Goal: Task Accomplishment & Management: Use online tool/utility

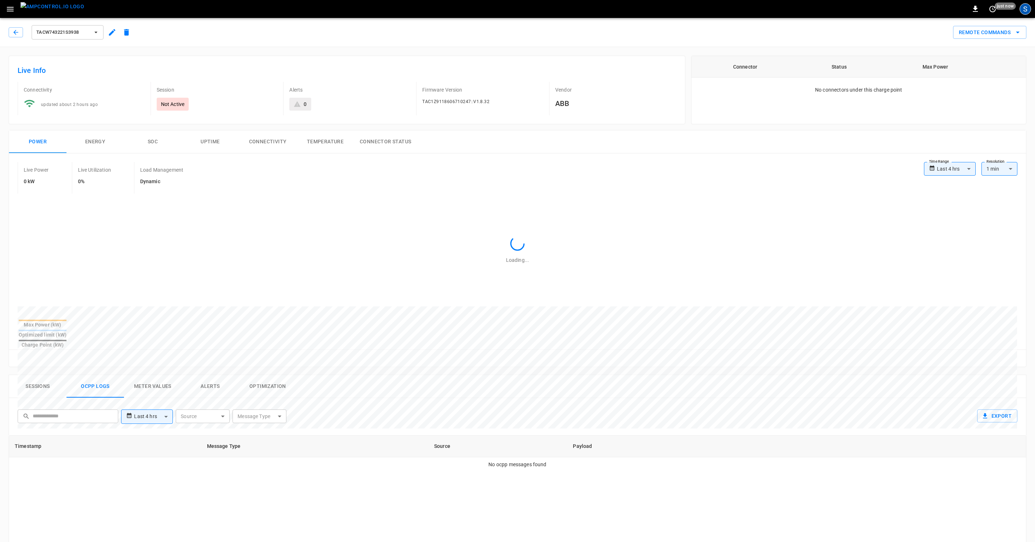
click at [1025, 10] on div "S" at bounding box center [1024, 8] width 11 height 11
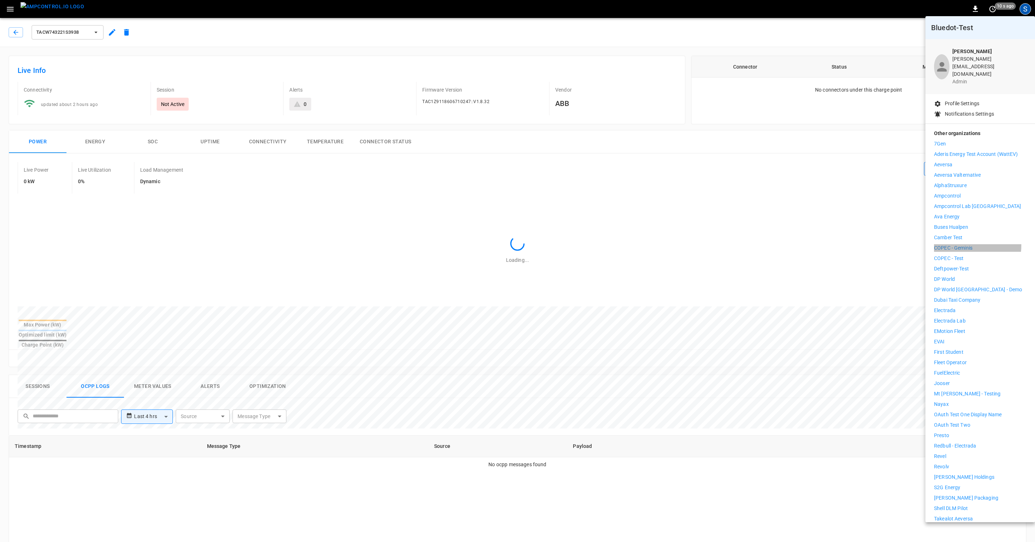
click at [957, 244] on p "COPEC - Geminis" at bounding box center [953, 248] width 38 height 8
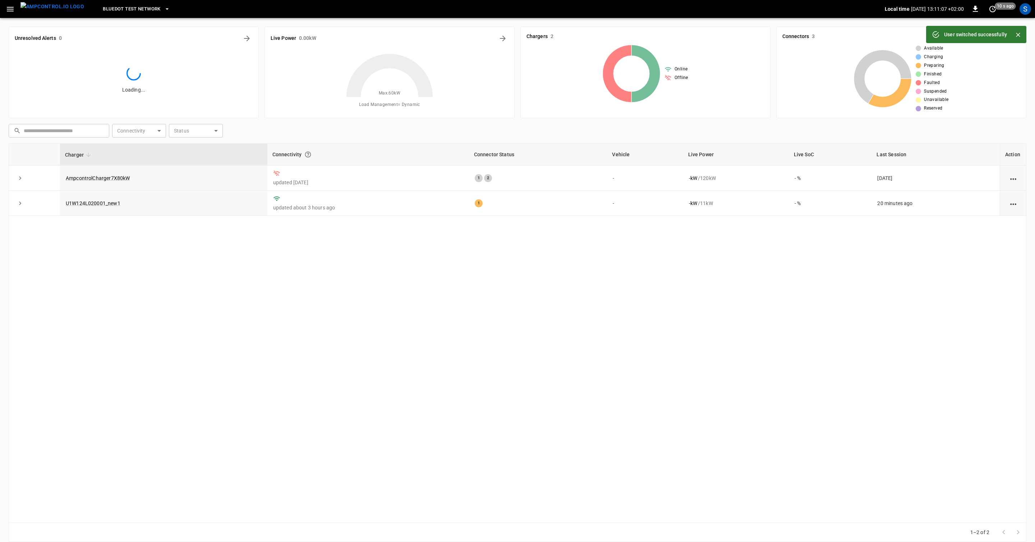
click at [934, 218] on div "Charger Connectivity Connector Status Vehicle Live Power Live SoC Last Session …" at bounding box center [517, 332] width 1017 height 379
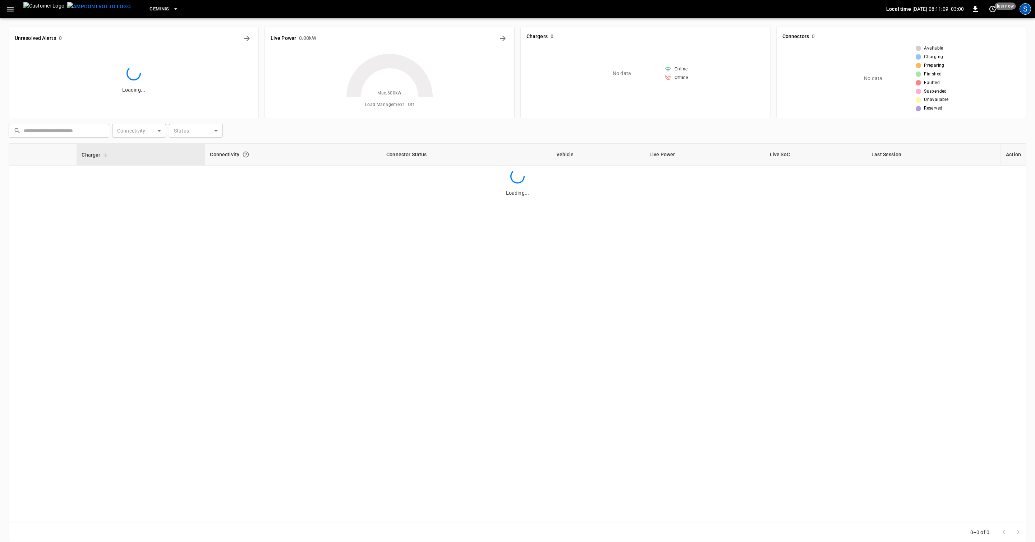
click at [1025, 7] on div "S" at bounding box center [1024, 8] width 11 height 11
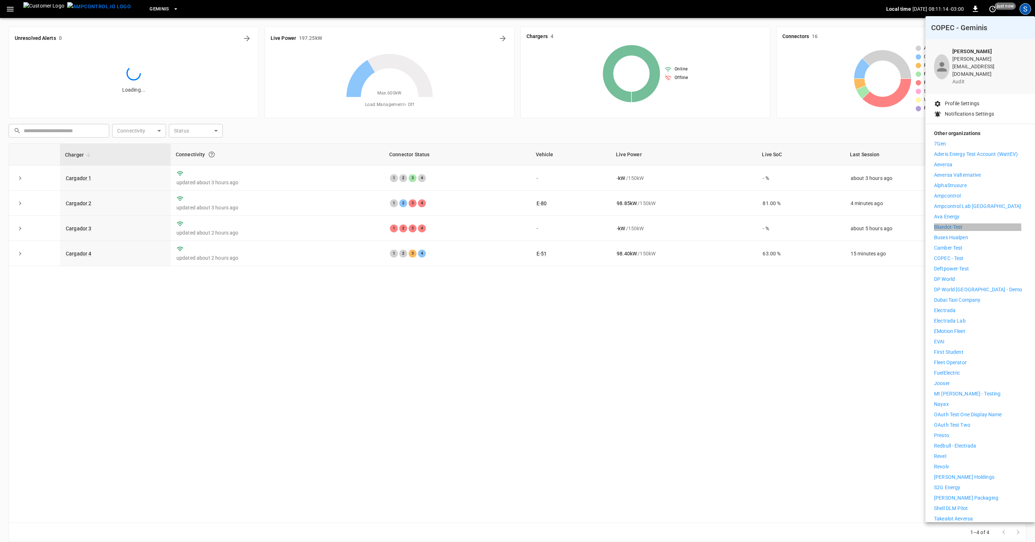
click at [949, 223] on p "Bluedot-Test" at bounding box center [948, 227] width 29 height 8
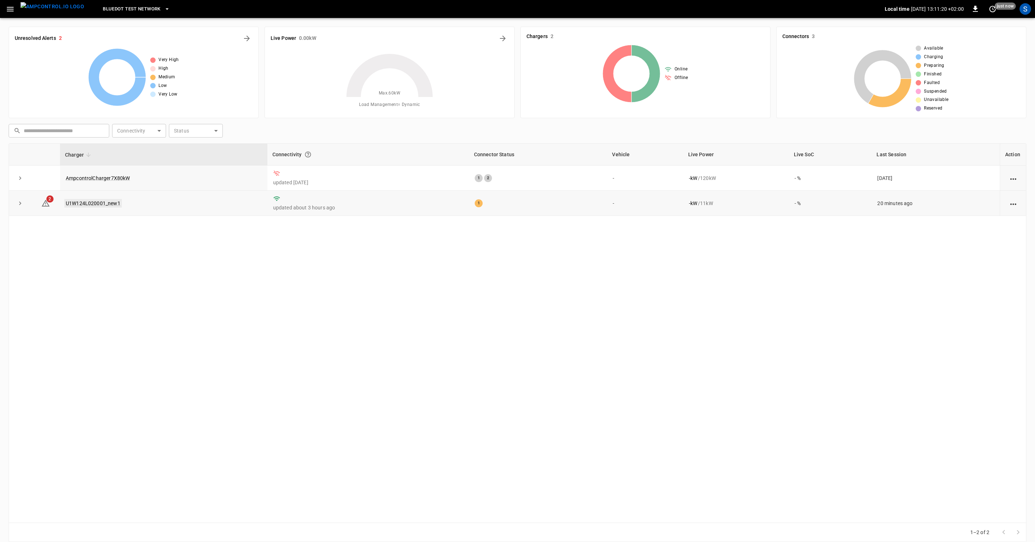
click at [104, 208] on link "U1W124L020001_new1" at bounding box center [92, 203] width 57 height 9
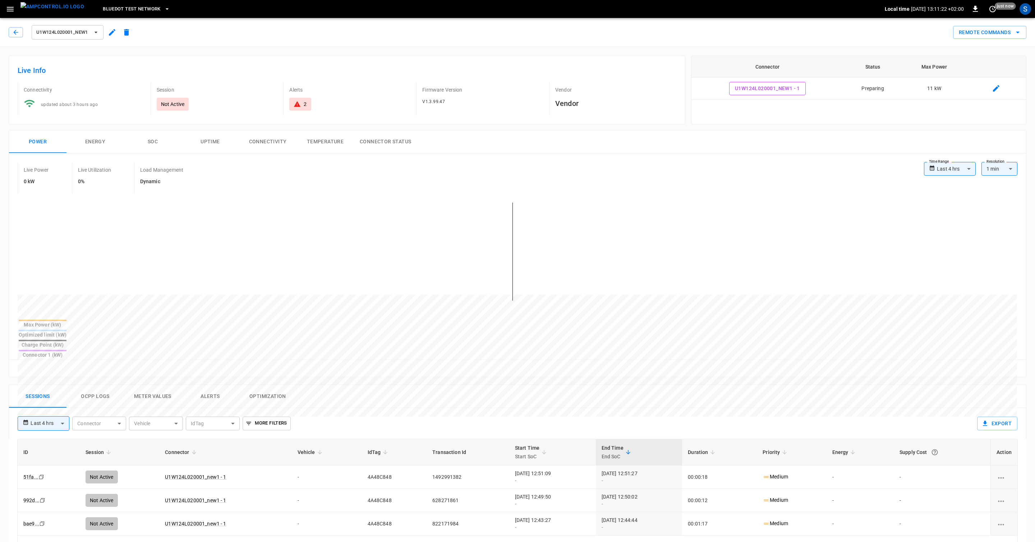
click at [104, 385] on button "Ocpp logs" at bounding box center [94, 396] width 57 height 23
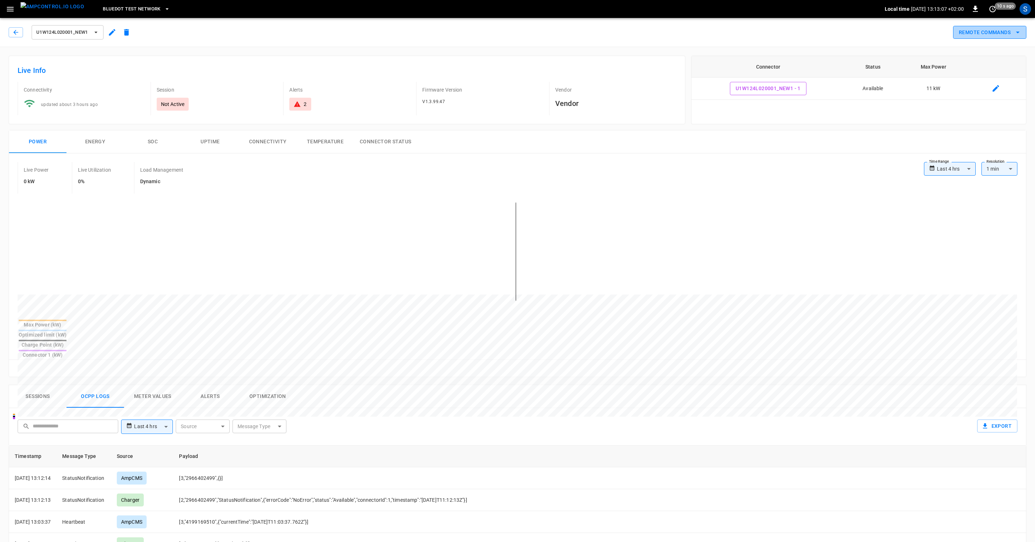
click at [1000, 30] on button "Remote Commands" at bounding box center [989, 32] width 73 height 13
click at [966, 84] on li "Remote Start" at bounding box center [982, 84] width 61 height 12
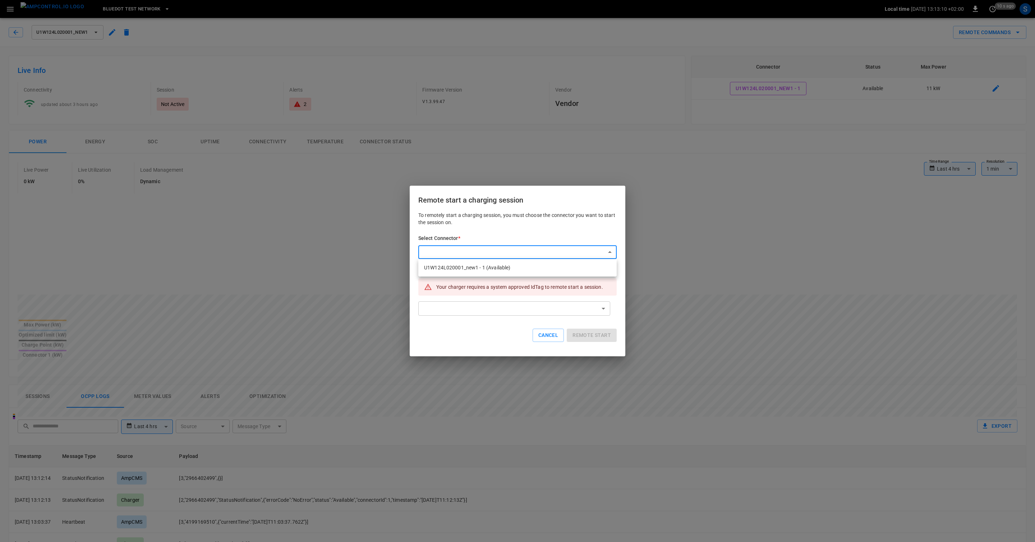
click at [476, 249] on body "**********" at bounding box center [517, 426] width 1035 height 853
click at [480, 271] on li "U1W124L020001_new1 - 1 (Available)" at bounding box center [517, 268] width 198 height 12
type input "**********"
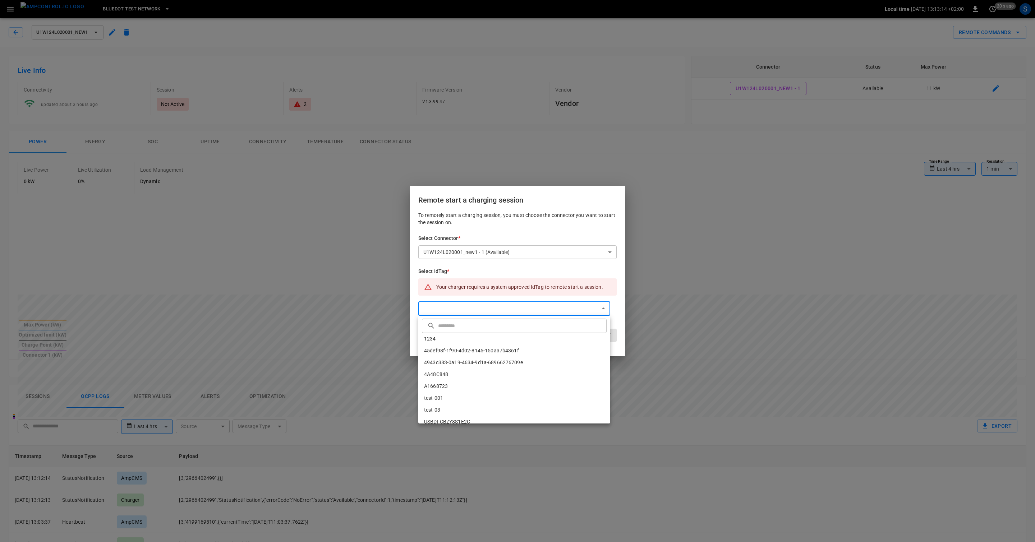
click at [480, 311] on body "**********" at bounding box center [517, 426] width 1035 height 853
click at [468, 238] on div at bounding box center [517, 271] width 1035 height 542
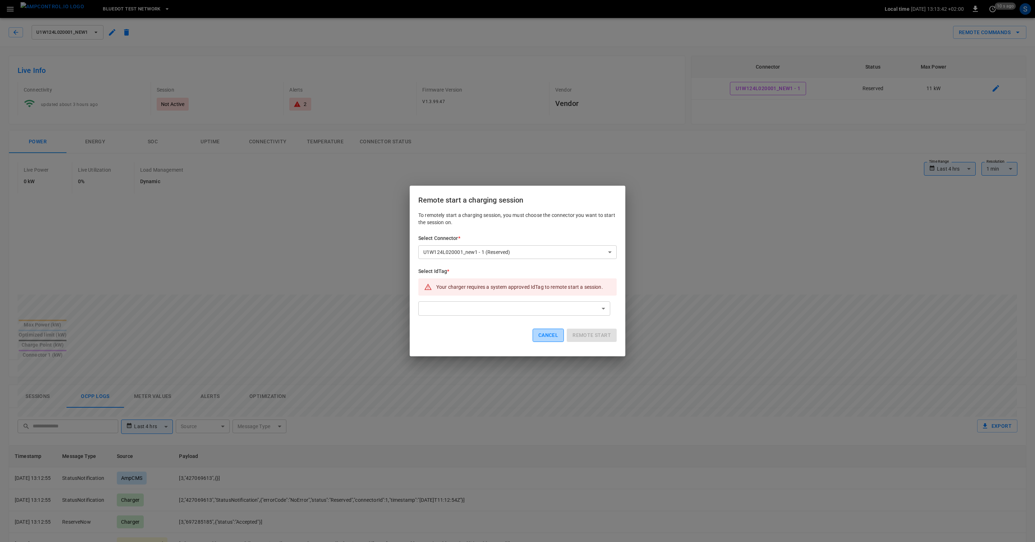
click at [556, 338] on button "Cancel" at bounding box center [547, 335] width 31 height 13
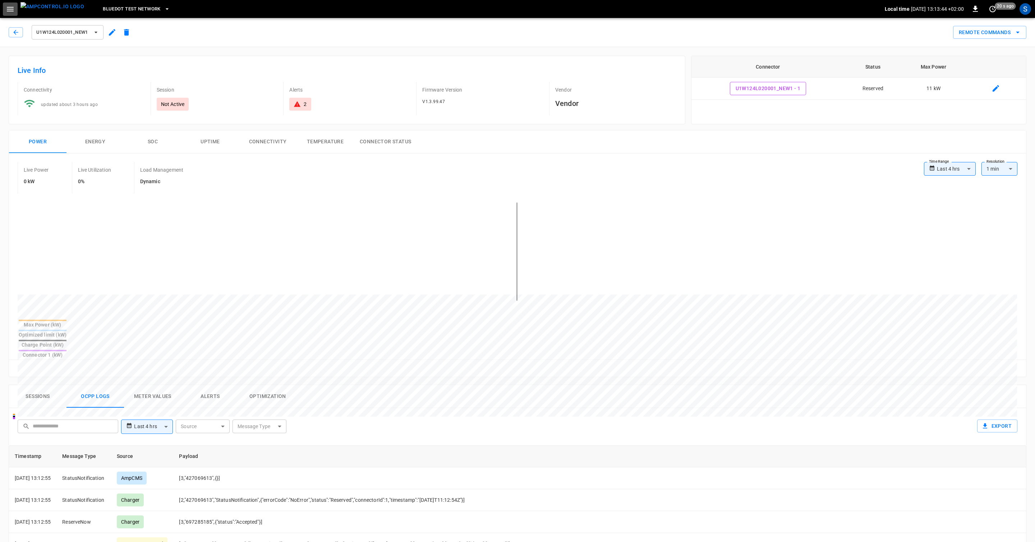
click at [9, 11] on icon "button" at bounding box center [10, 9] width 9 height 9
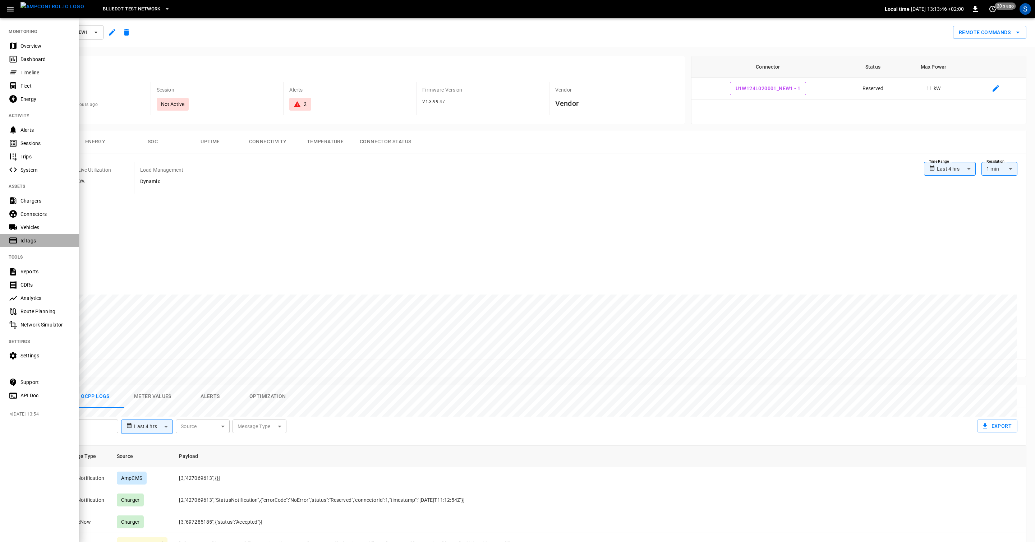
click at [32, 237] on div "IdTags" at bounding box center [45, 240] width 50 height 7
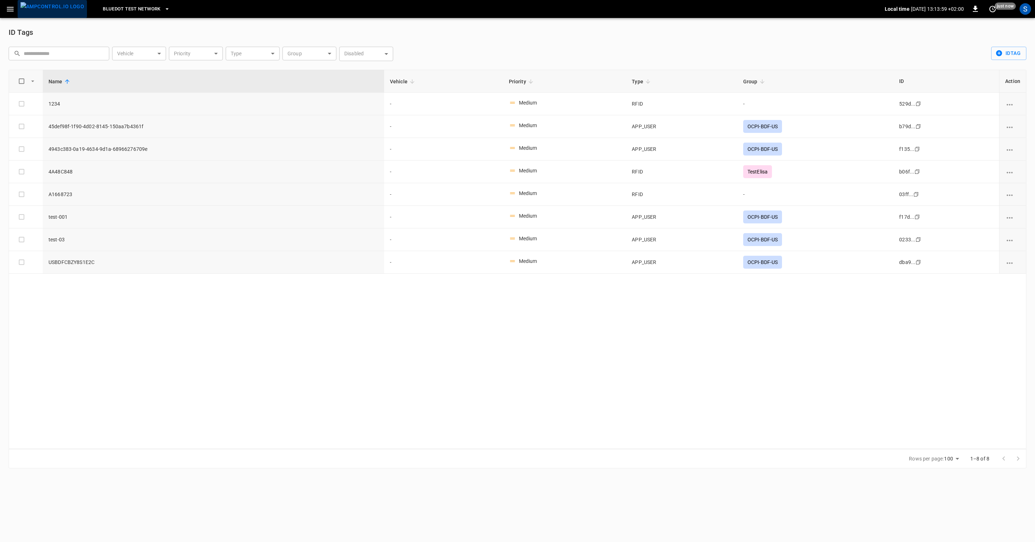
click at [58, 11] on img "menu" at bounding box center [52, 6] width 64 height 9
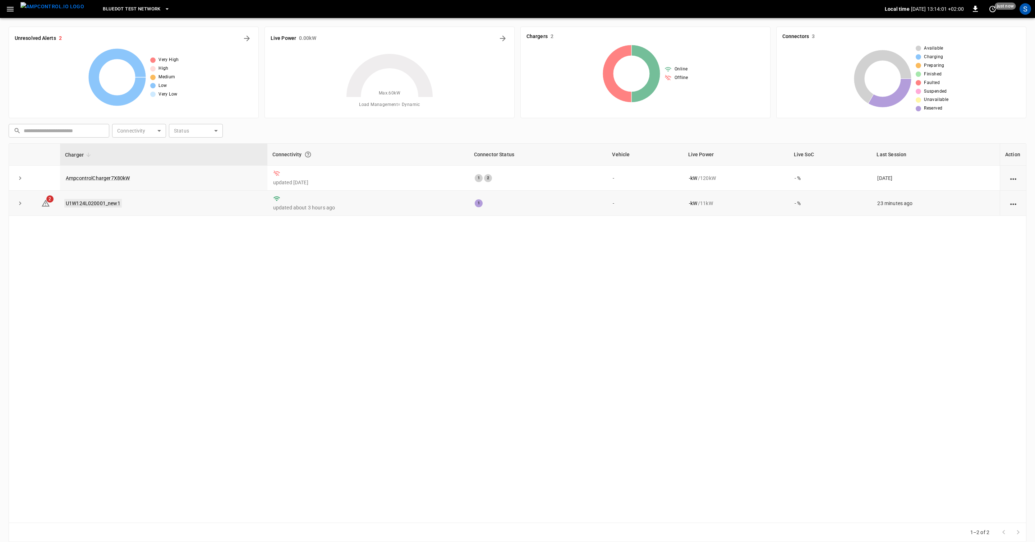
click at [103, 206] on link "U1W124L020001_new1" at bounding box center [92, 203] width 57 height 9
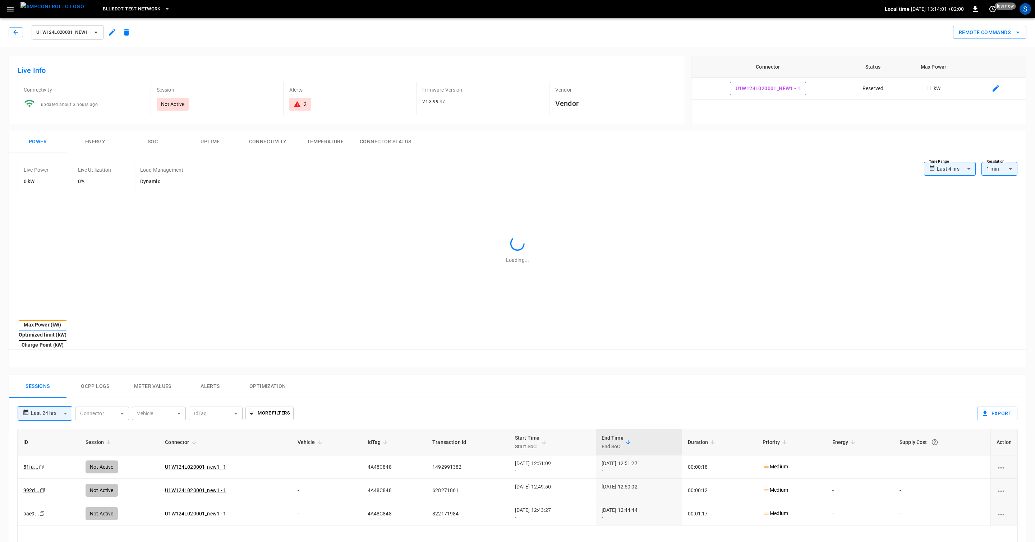
type input "**********"
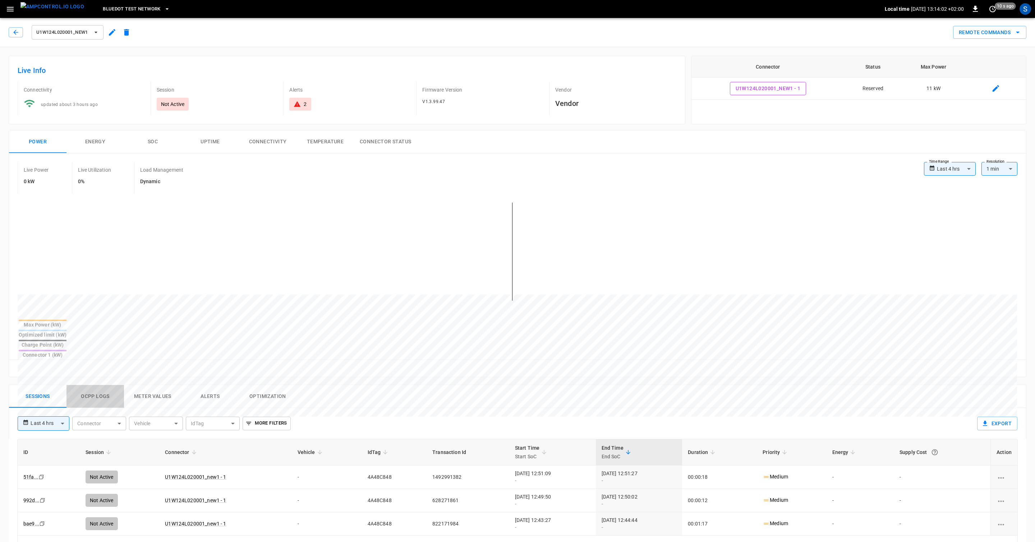
click at [92, 385] on button "Ocpp logs" at bounding box center [94, 396] width 57 height 23
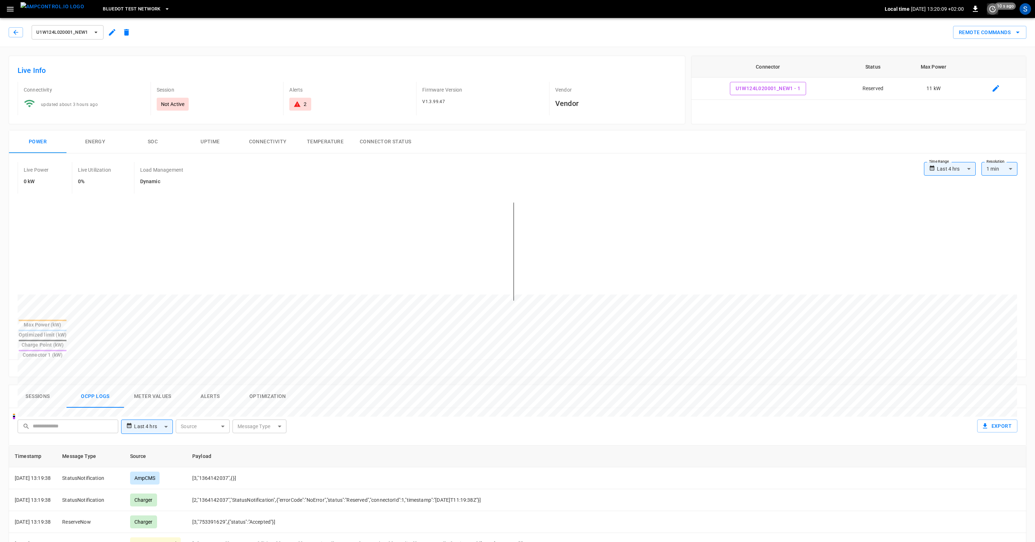
click at [990, 13] on icon "set refresh interval" at bounding box center [992, 9] width 9 height 9
click at [972, 39] on li "Update every 5 sec" at bounding box center [969, 35] width 57 height 12
click at [6, 6] on icon "button" at bounding box center [10, 9] width 9 height 9
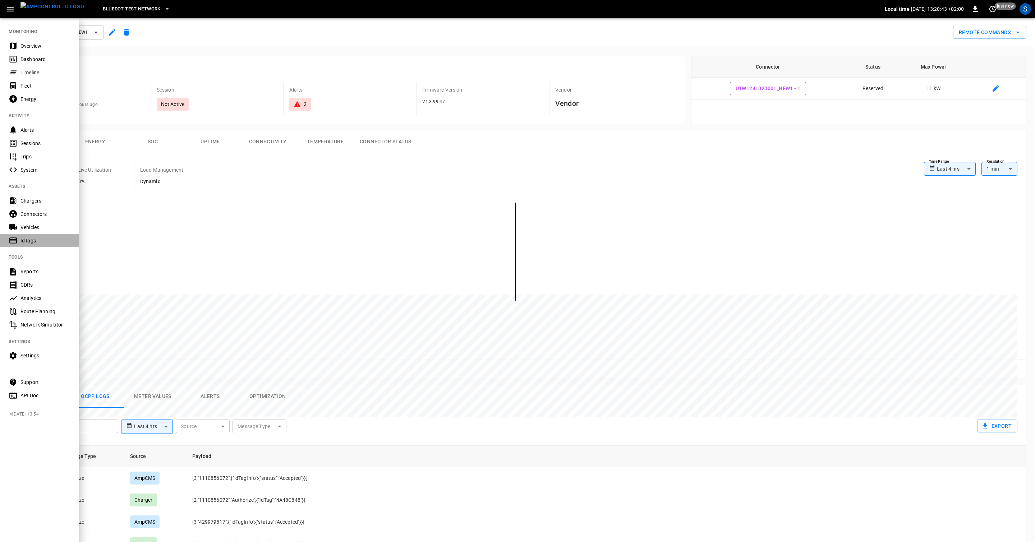
click at [46, 237] on div "IdTags" at bounding box center [39, 240] width 79 height 13
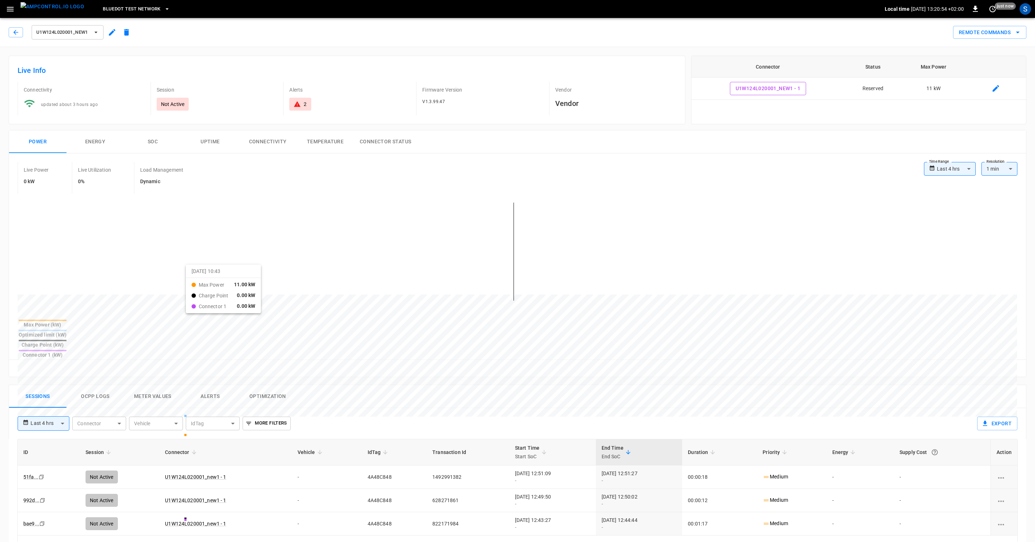
scroll to position [24, 0]
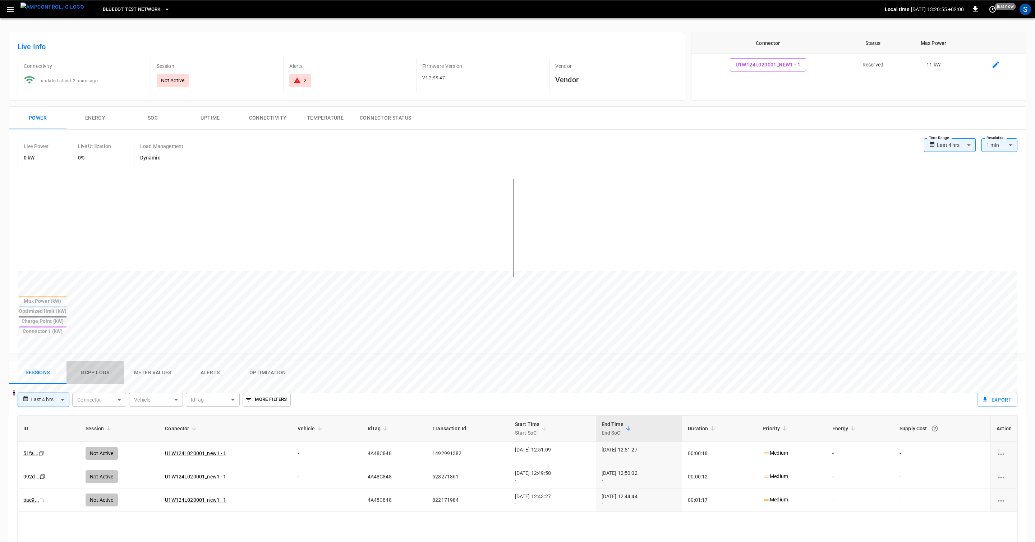
click at [100, 361] on button "Ocpp logs" at bounding box center [94, 372] width 57 height 23
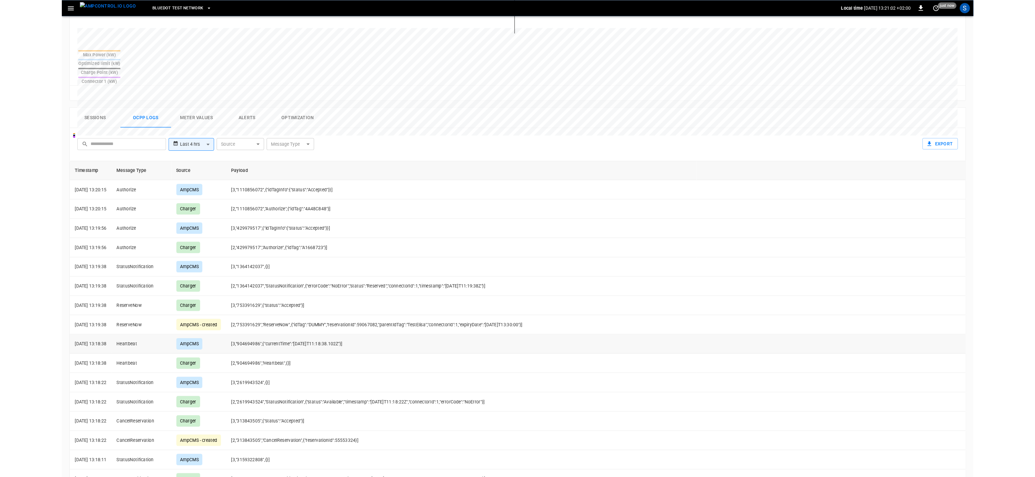
scroll to position [248, 0]
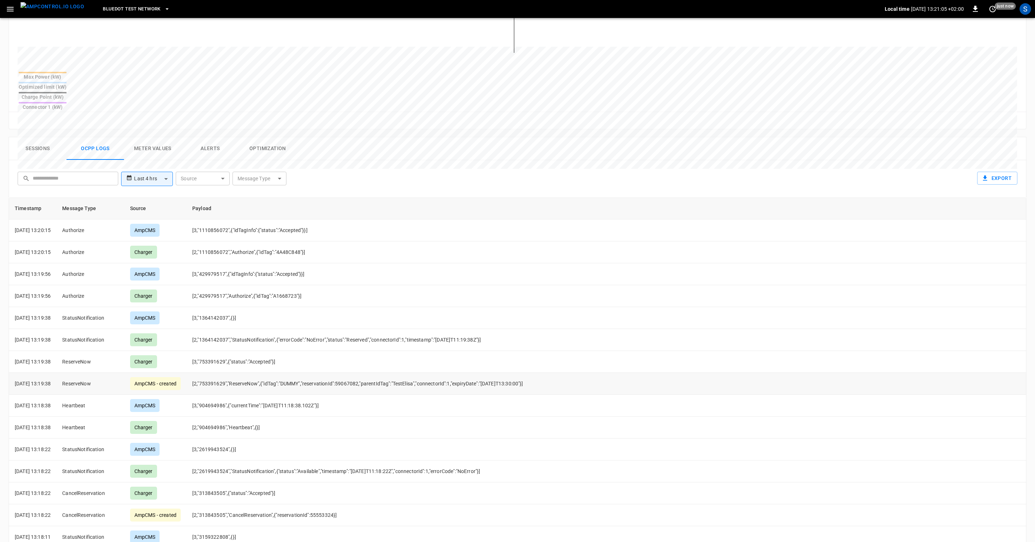
click at [389, 373] on td "[2,"753391629","ReserveNow",{"idTag":"DUMMY","reservationId":59067082,"parentId…" at bounding box center [453, 384] width 534 height 22
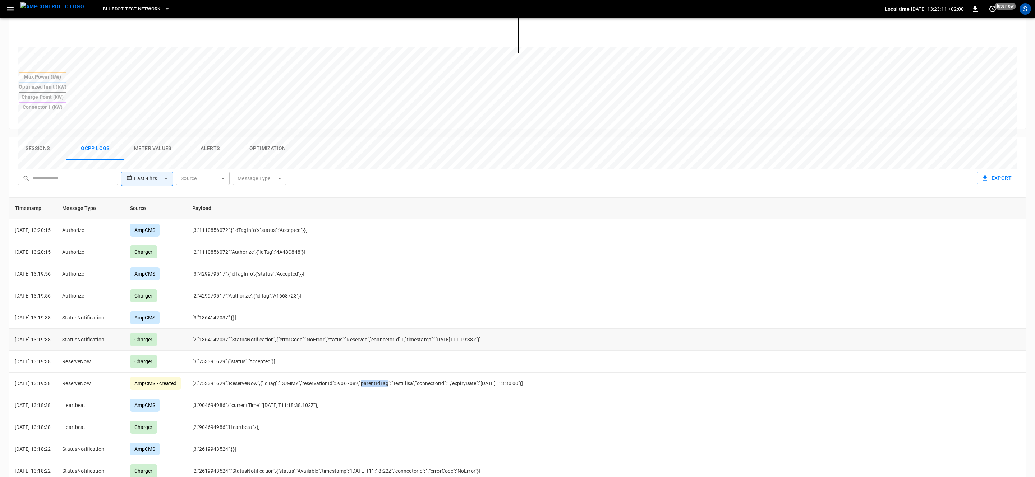
scroll to position [0, 0]
